Goal: Check status: Check status

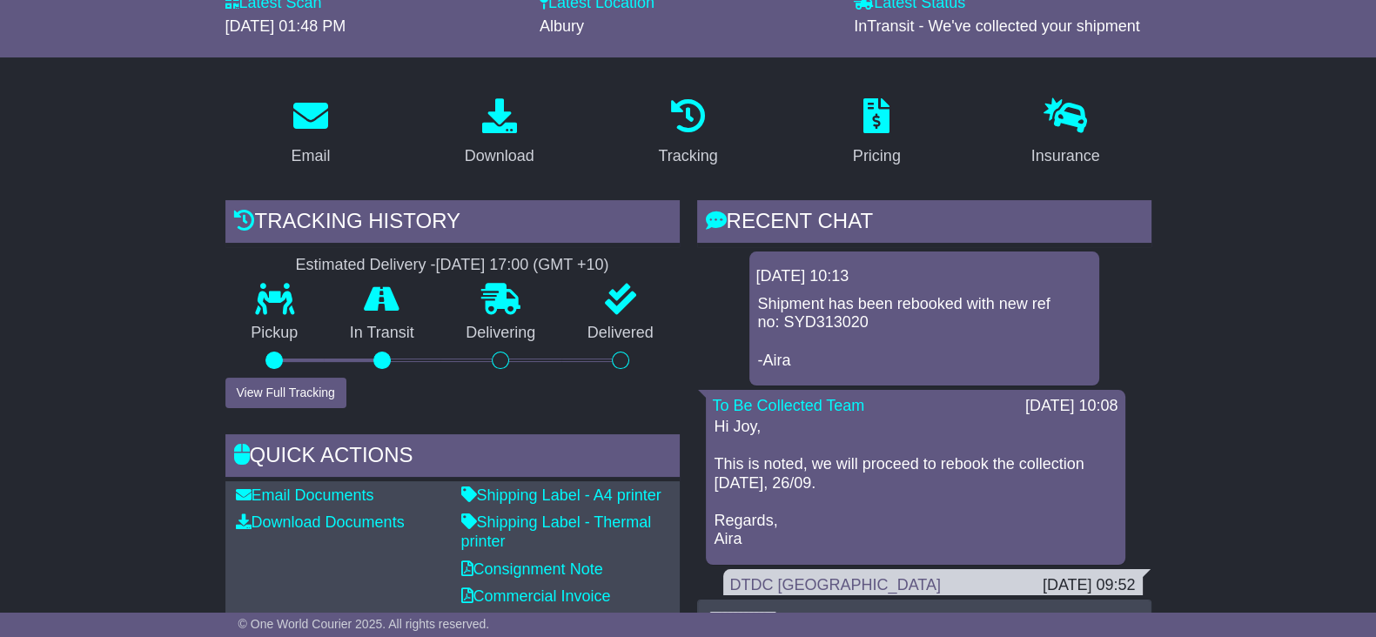
click at [248, 392] on button "View Full Tracking" at bounding box center [285, 393] width 121 height 30
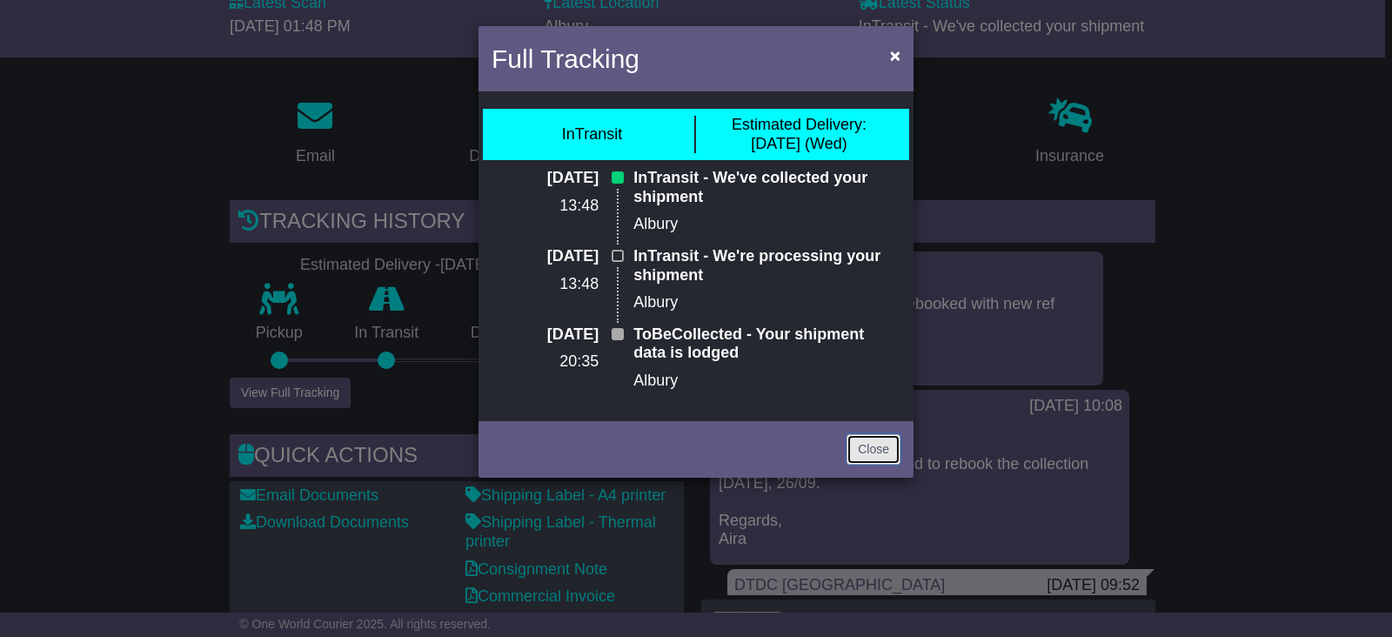
click at [854, 444] on link "Close" at bounding box center [874, 449] width 54 height 30
click at [854, 444] on p "Hi Joy, This is noted, we will proceed to rebook the collection [DATE], 26/09. …" at bounding box center [920, 483] width 402 height 131
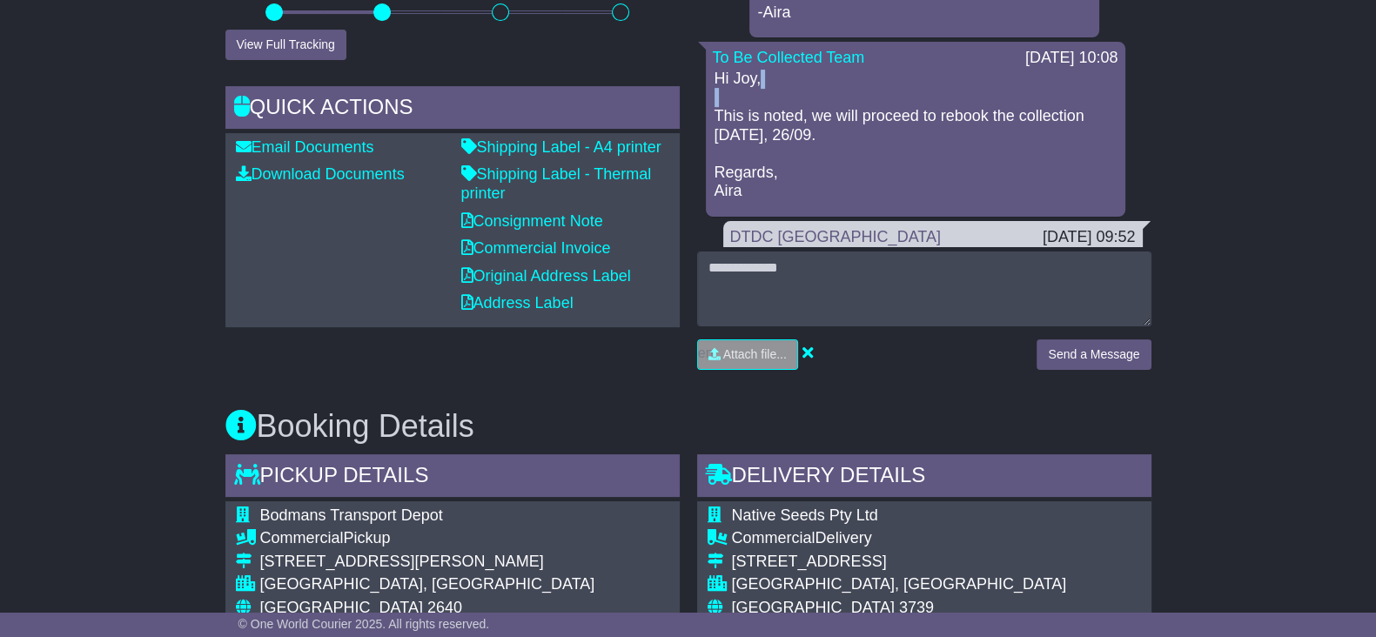
scroll to position [544, 0]
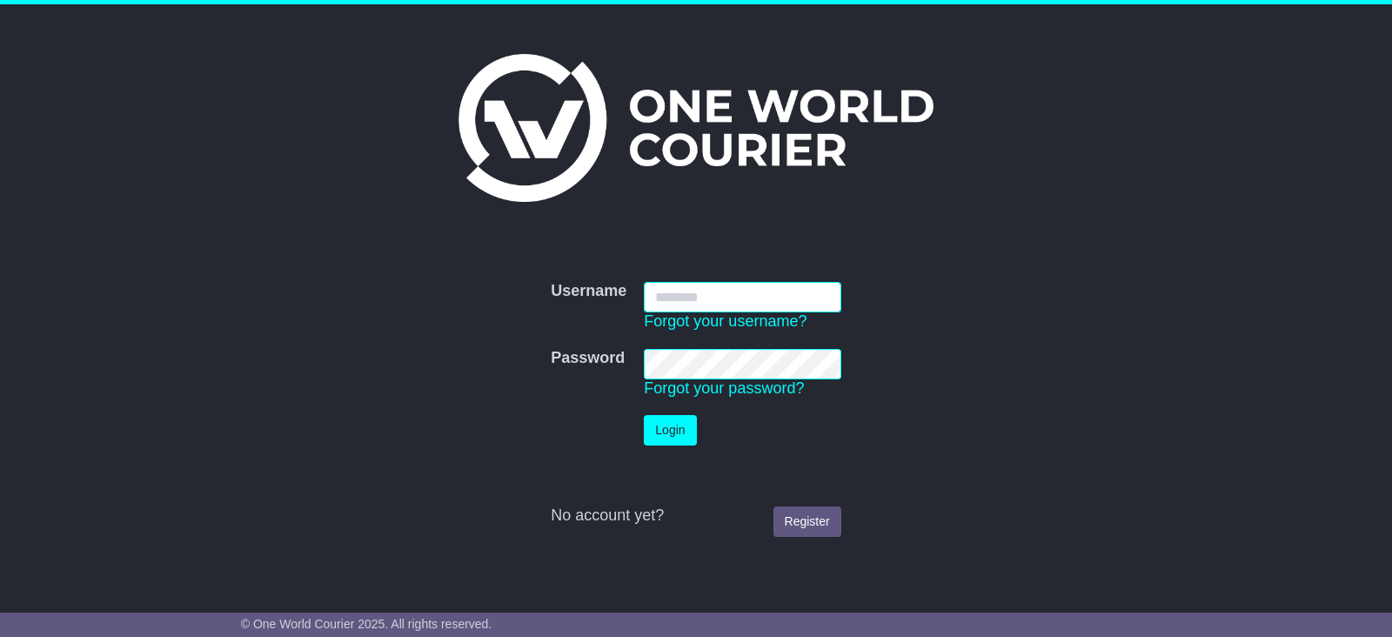
click at [757, 299] on input "Username" at bounding box center [742, 297] width 197 height 30
type input "**********"
click at [675, 431] on button "Login" at bounding box center [670, 430] width 52 height 30
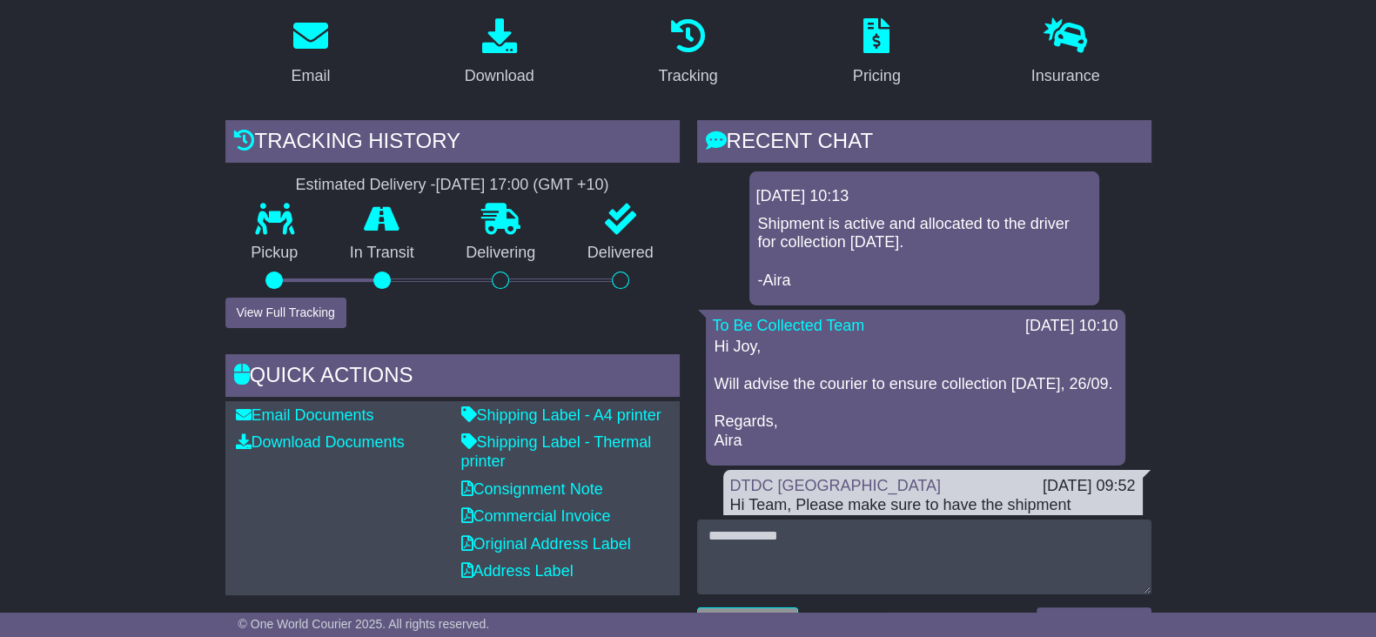
scroll to position [326, 0]
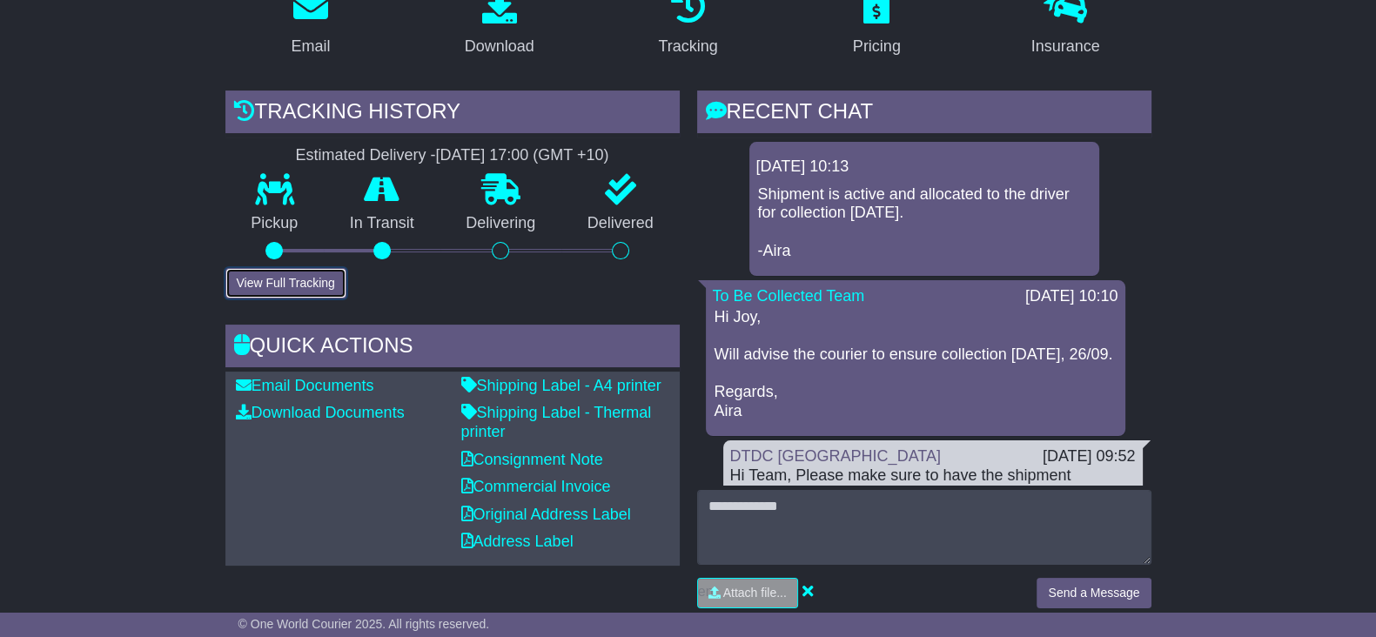
click at [296, 290] on button "View Full Tracking" at bounding box center [285, 283] width 121 height 30
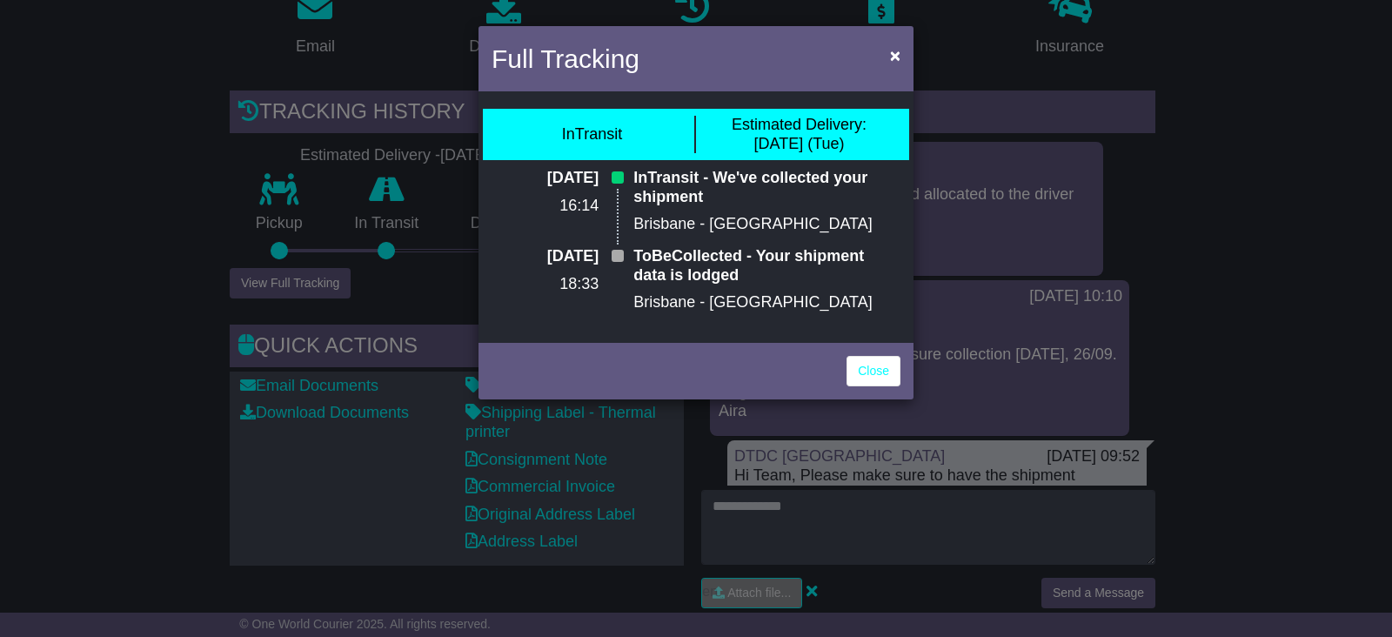
click at [81, 271] on div "Full Tracking × InTransit Estimated Delivery: [DATE] (Tue) [DATE] 16:14 InTrans…" at bounding box center [696, 318] width 1392 height 637
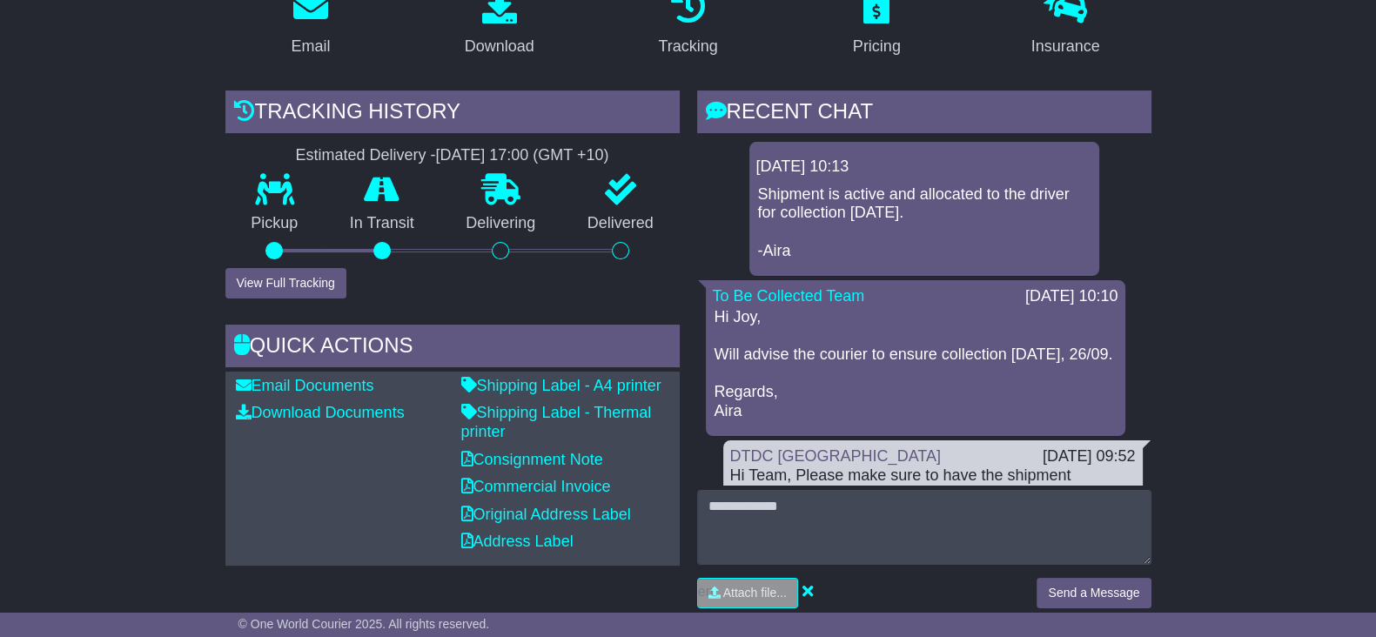
click at [313, 288] on button "View Full Tracking" at bounding box center [285, 283] width 121 height 30
click at [0, 0] on div "Full Tracking × InTransit Estimated Delivery: 30 Sep (Tue) 26 Sep 2025 16:14 In…" at bounding box center [0, 0] width 0 height 0
click at [285, 285] on button "View Full Tracking" at bounding box center [285, 283] width 121 height 30
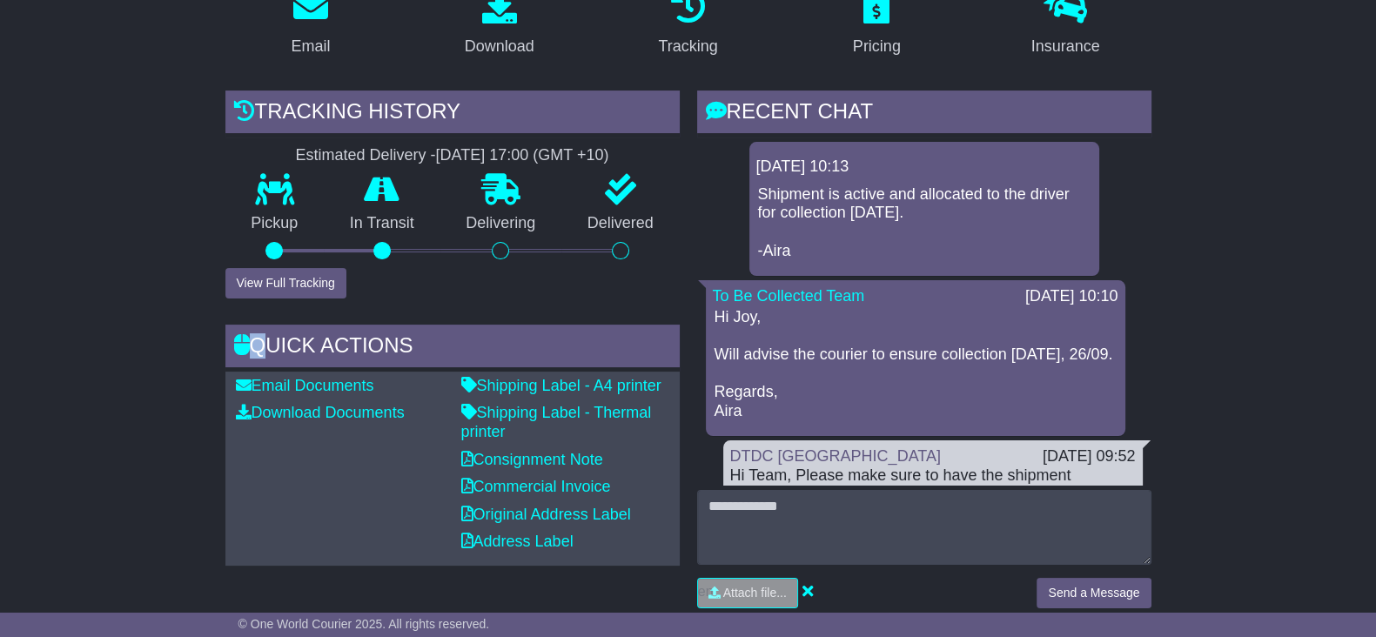
click at [0, 0] on div "Full Tracking × InTransit Estimated Delivery: 30 Sep (Tue) 26 Sep 2025 16:14 In…" at bounding box center [0, 0] width 0 height 0
click at [315, 285] on button "View Full Tracking" at bounding box center [285, 283] width 121 height 30
click at [0, 0] on div "Full Tracking × InTransit Estimated Delivery: 30 Sep (Tue) 26 Sep 2025 16:14 In…" at bounding box center [0, 0] width 0 height 0
click at [315, 285] on button "View Full Tracking" at bounding box center [285, 283] width 121 height 30
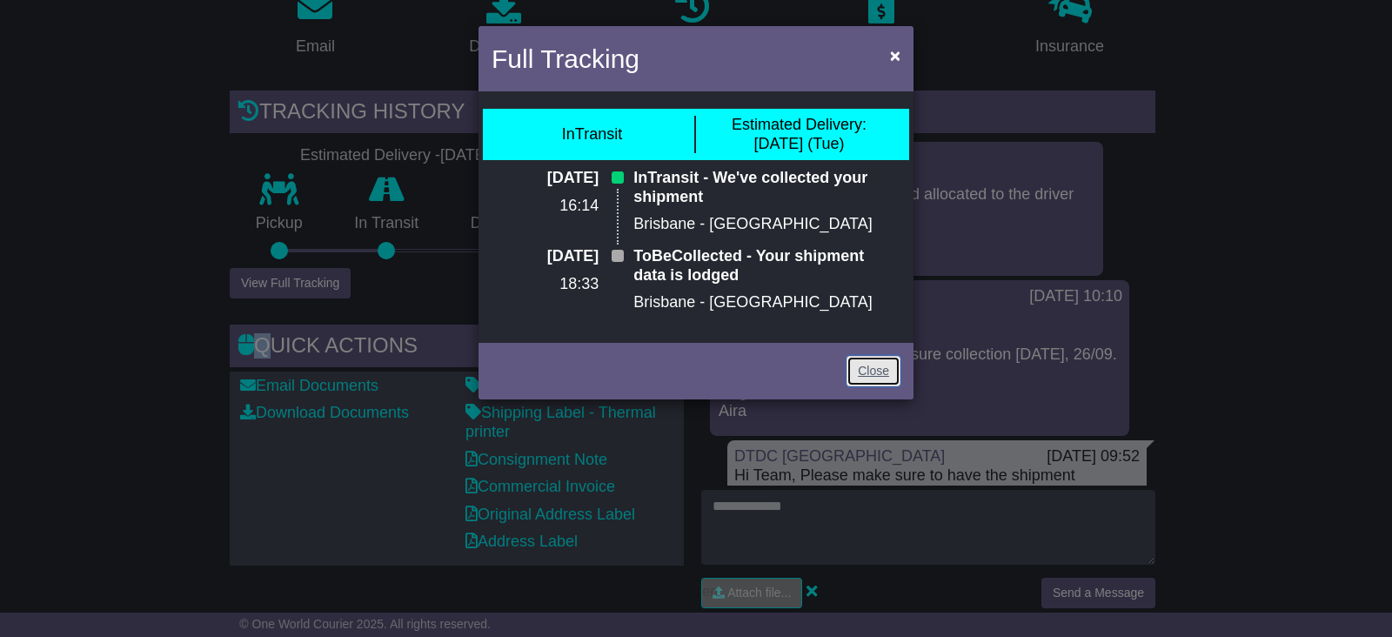
click at [874, 371] on link "Close" at bounding box center [874, 371] width 54 height 30
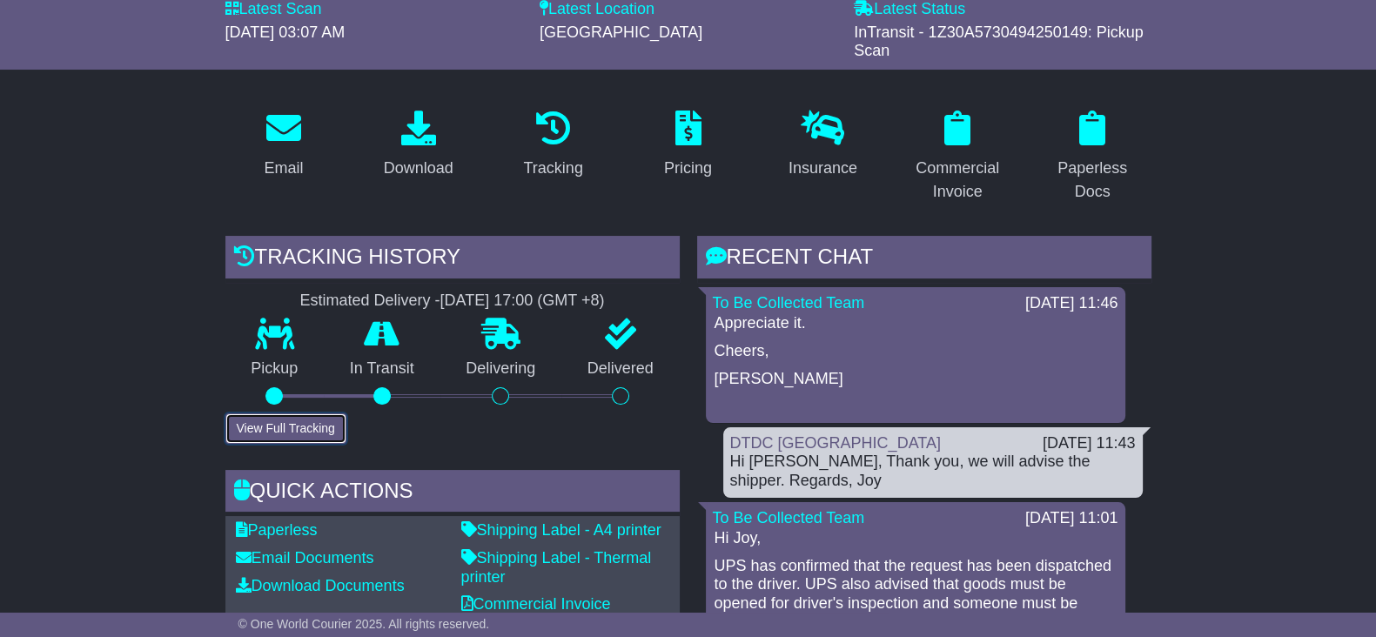
click at [272, 434] on button "View Full Tracking" at bounding box center [285, 428] width 121 height 30
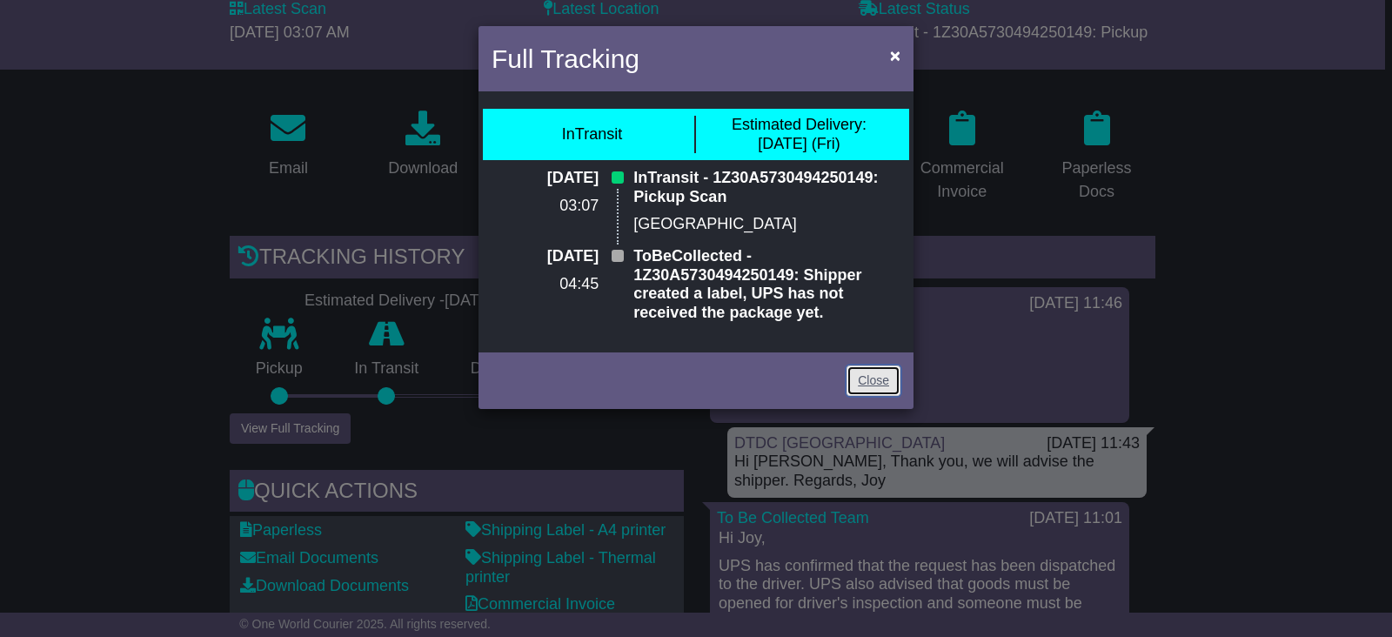
click at [875, 377] on link "Close" at bounding box center [874, 380] width 54 height 30
click at [875, 377] on p "[PERSON_NAME]" at bounding box center [920, 379] width 402 height 19
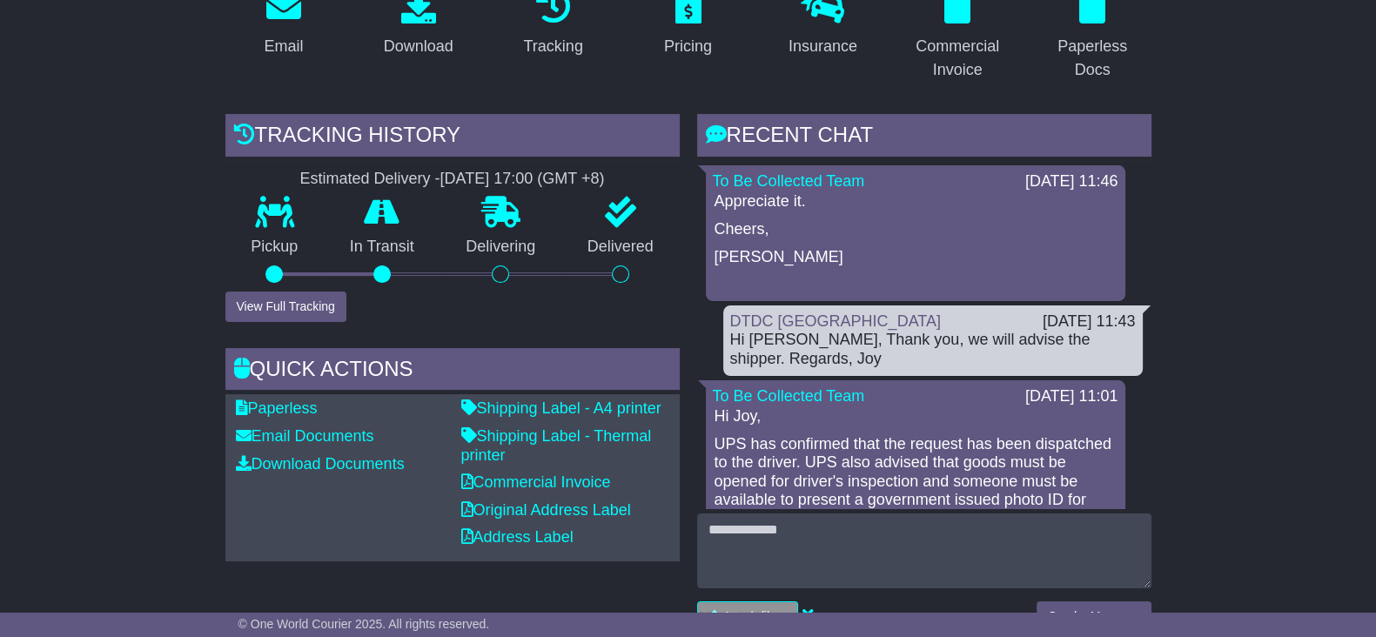
scroll to position [326, 0]
